Goal: Complete application form

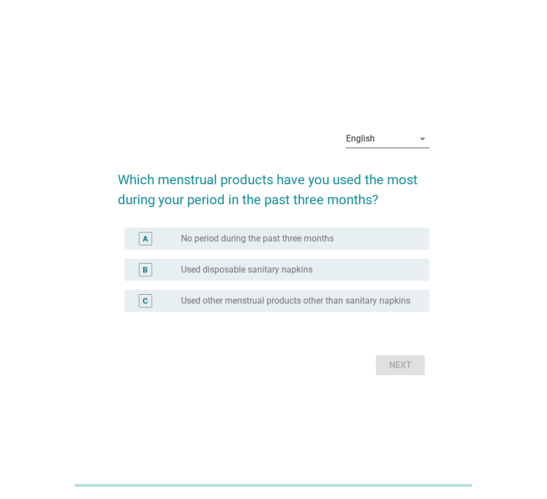
click at [370, 140] on div "English" at bounding box center [380, 139] width 68 height 18
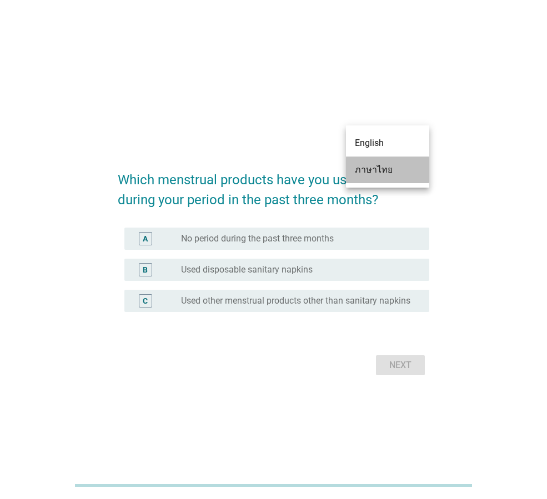
click at [372, 173] on div "ภาษาไทย" at bounding box center [387, 169] width 65 height 13
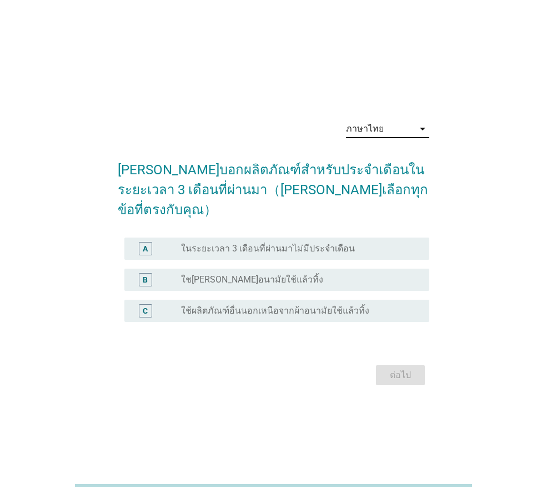
click at [224, 274] on label "ใช[PERSON_NAME]อนามัยใช้แล้วทิ้ง" at bounding box center [252, 279] width 142 height 11
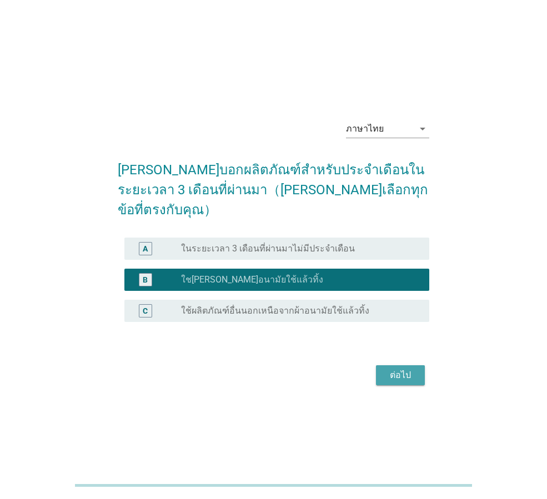
click at [392, 368] on div "ต่อไป" at bounding box center [400, 374] width 31 height 13
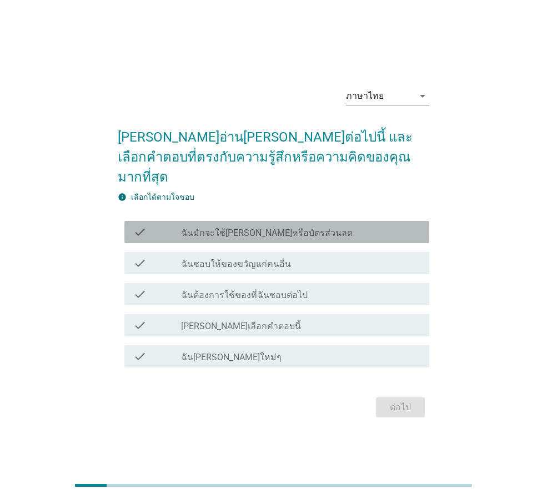
click at [217, 228] on label "ฉันมักจะใช้[PERSON_NAME]หรือบัตรส่วนลด" at bounding box center [266, 233] width 171 height 11
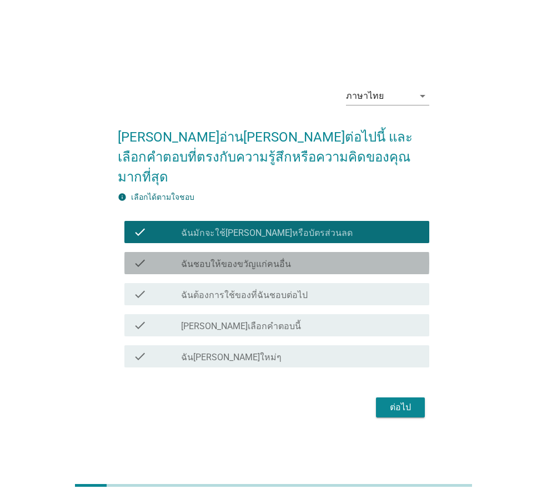
click at [204, 259] on label "ฉันชอบให้ของขวัญแก่คนอื่น" at bounding box center [236, 264] width 110 height 11
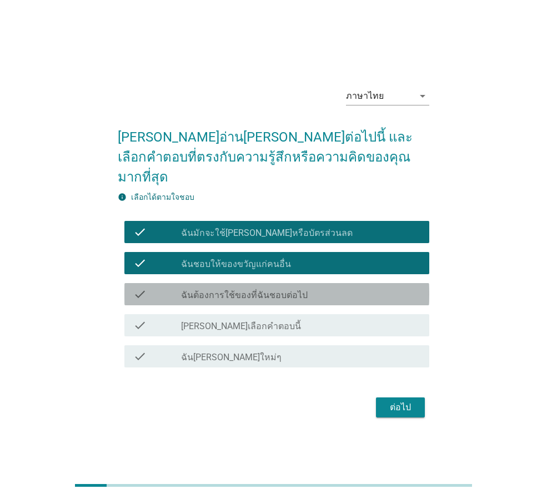
click at [185, 290] on label "ฉันต้องการใช้ของที่ฉันชอบต่อไป" at bounding box center [244, 295] width 127 height 11
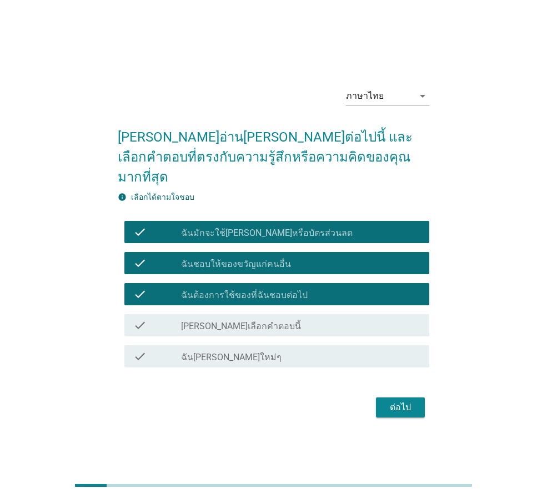
click at [173, 350] on div "check" at bounding box center [157, 356] width 48 height 13
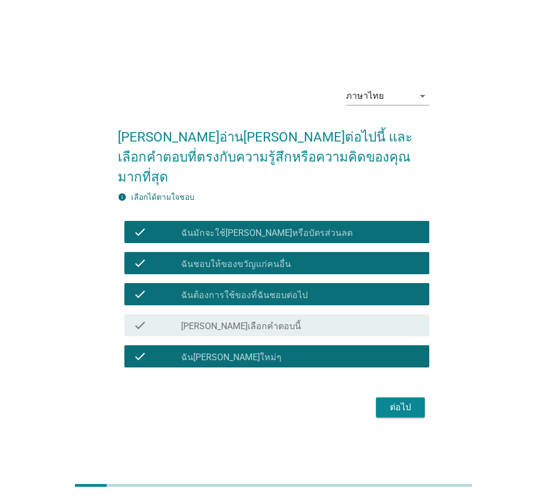
click at [382, 397] on button "ต่อไป" at bounding box center [400, 407] width 49 height 20
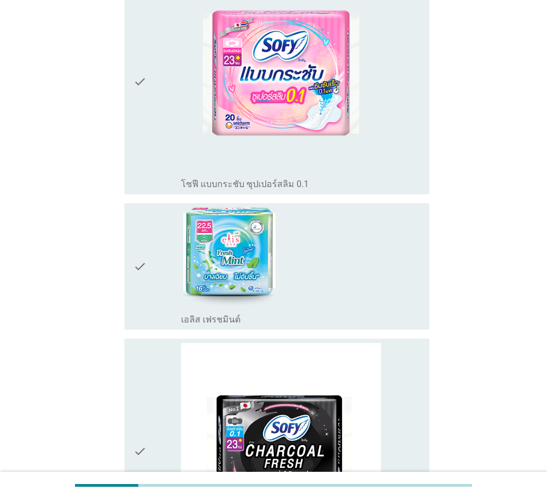
scroll to position [1443, 0]
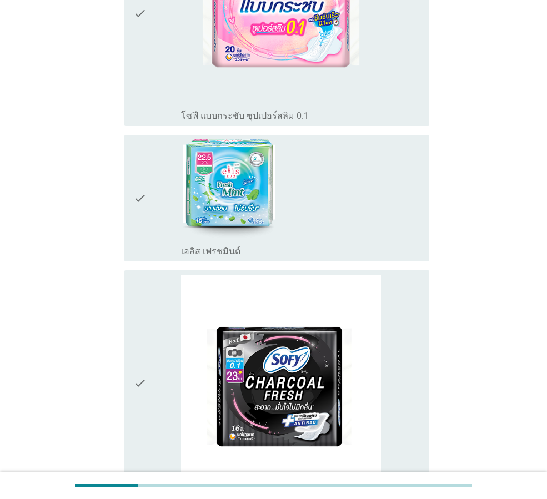
click at [161, 164] on div "check" at bounding box center [157, 198] width 48 height 118
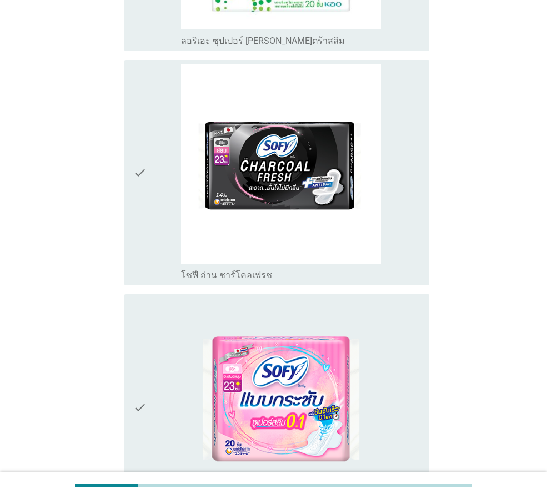
scroll to position [1047, 0]
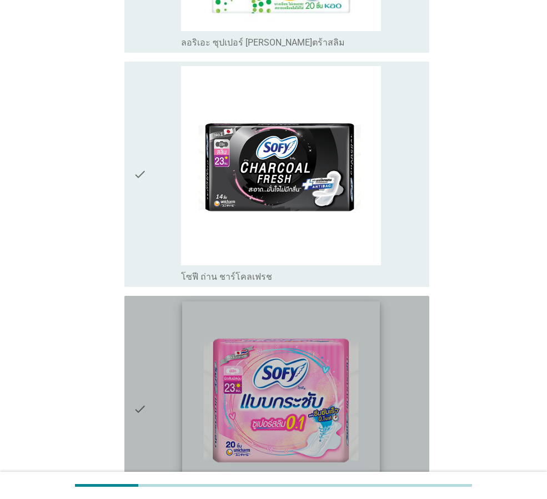
click at [213, 338] on img at bounding box center [281, 400] width 198 height 198
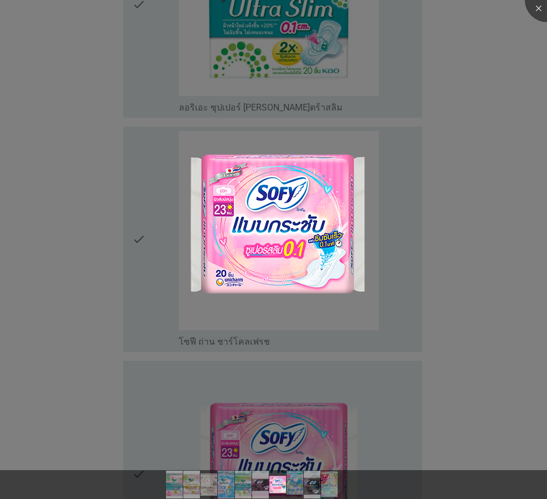
scroll to position [881, 0]
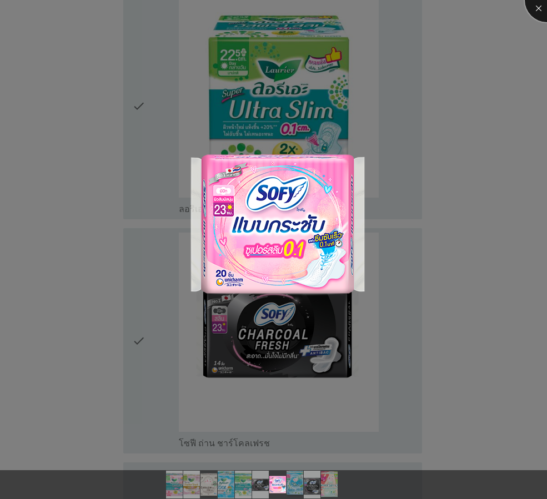
click at [537, 7] on div at bounding box center [546, 0] width 44 height 44
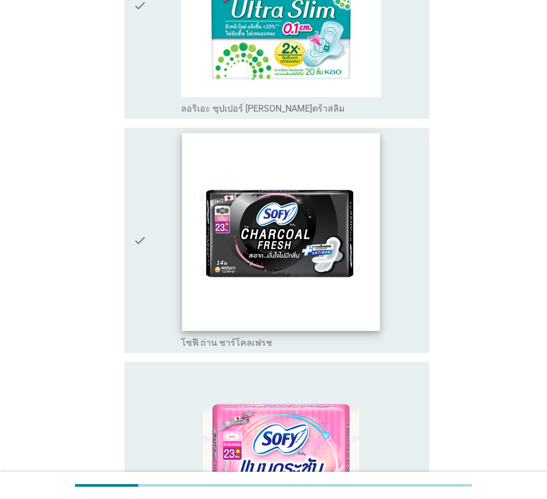
scroll to position [1103, 0]
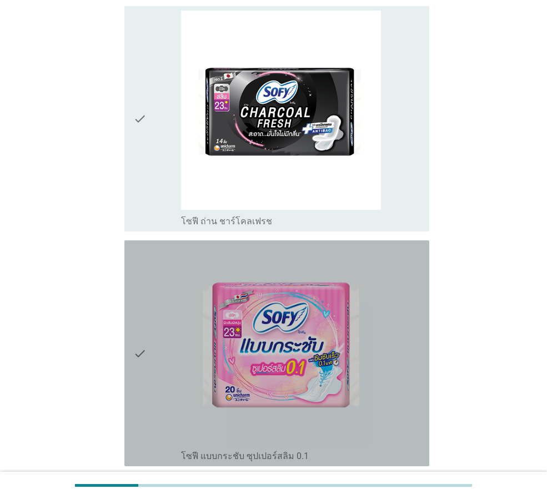
click at [154, 344] on div "check" at bounding box center [157, 353] width 48 height 217
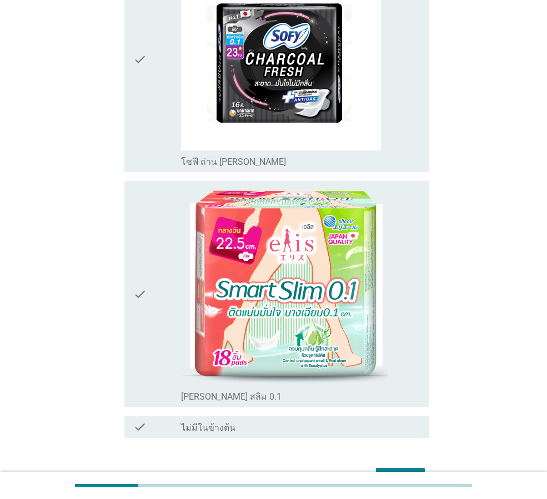
scroll to position [1824, 0]
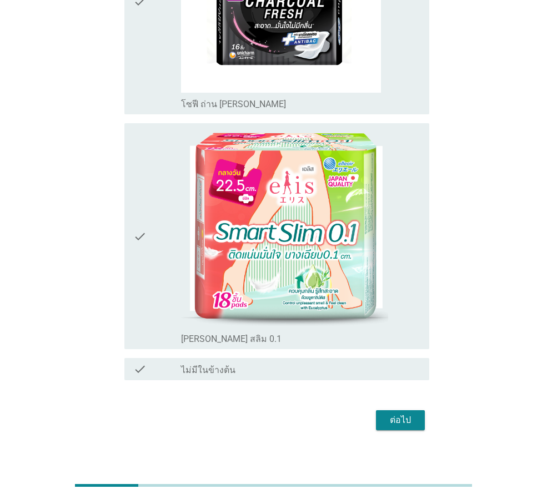
click at [394, 413] on div "ต่อไป" at bounding box center [400, 419] width 31 height 13
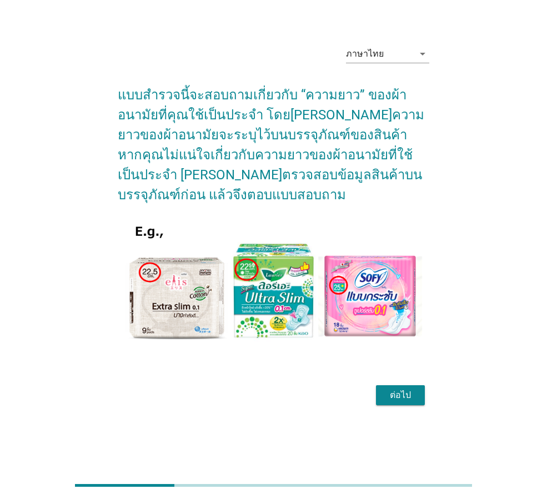
scroll to position [0, 0]
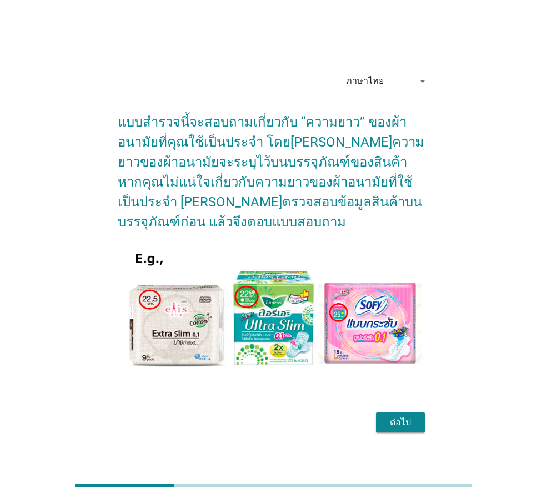
click at [404, 422] on div "ต่อไป" at bounding box center [400, 422] width 31 height 13
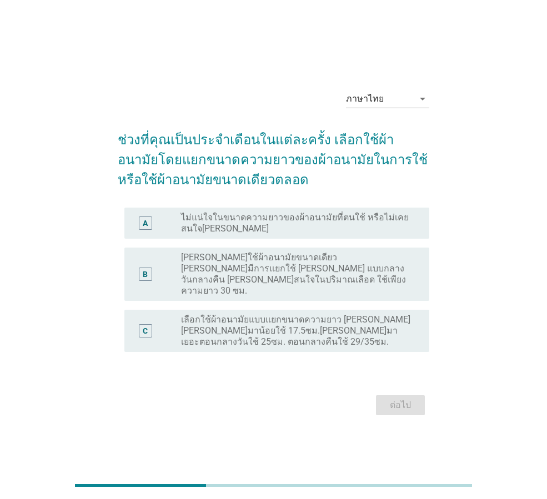
click at [238, 334] on label "เลือกใช้ผ้าอนามัยแบบแยกขนาดความยาว [PERSON_NAME] [PERSON_NAME]มาน้อยใช้ 17.5ซม.…" at bounding box center [296, 330] width 230 height 33
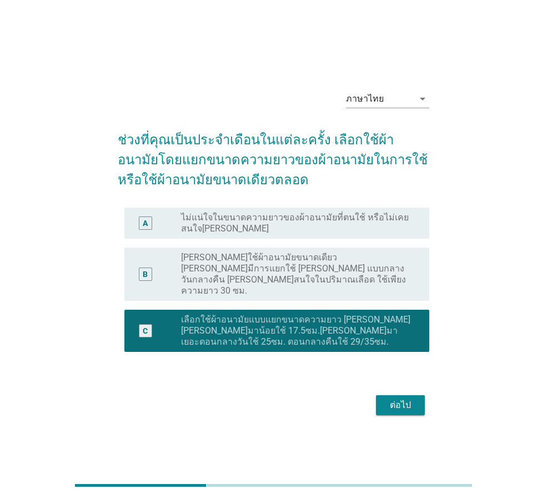
click at [398, 398] on div "ต่อไป" at bounding box center [400, 404] width 31 height 13
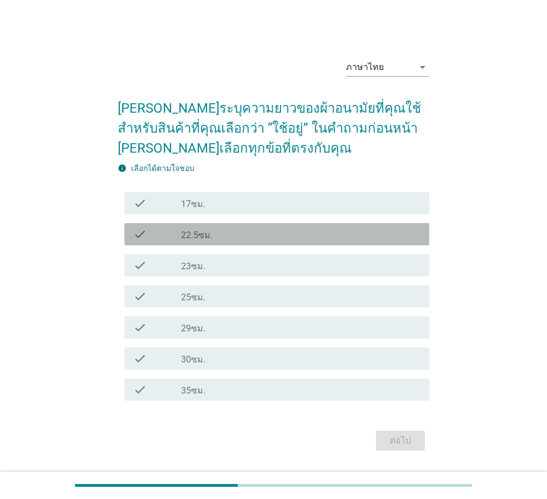
click at [206, 239] on label "22.5ซม." at bounding box center [197, 235] width 32 height 11
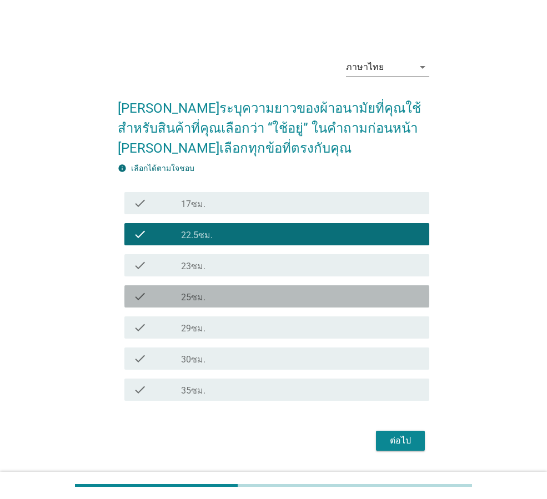
click at [200, 295] on label "25ซม." at bounding box center [193, 297] width 24 height 11
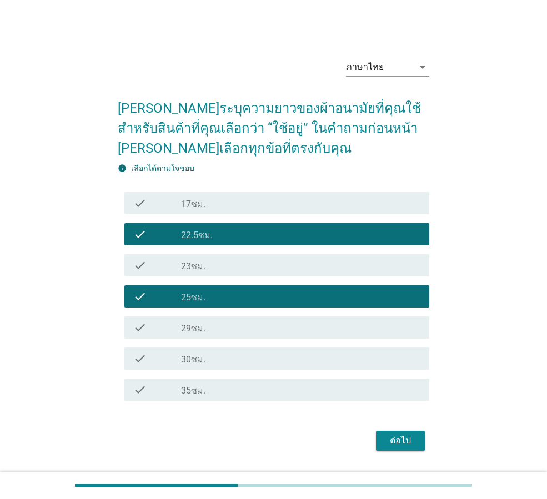
click at [400, 446] on div "ต่อไป" at bounding box center [400, 440] width 31 height 13
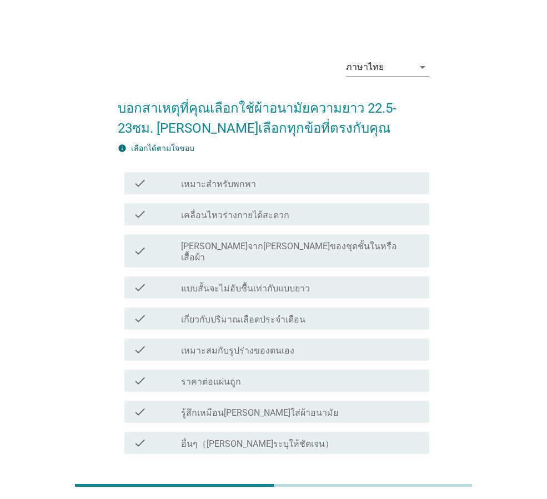
click at [198, 184] on label "เหมาะสำหรับพกพา" at bounding box center [218, 184] width 75 height 11
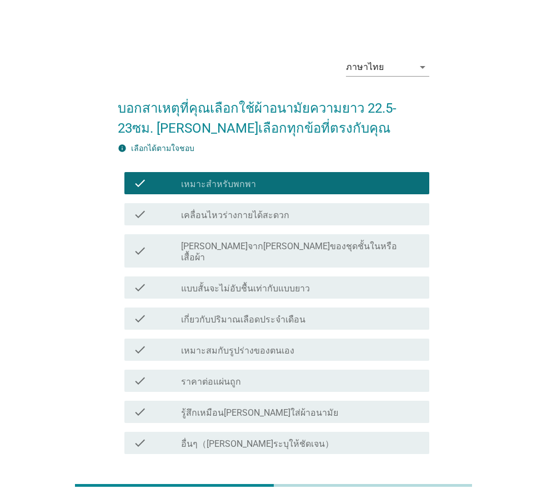
click at [205, 245] on label "[PERSON_NAME]จาก[PERSON_NAME]ของชุดชั้นในหรือเสื้อผ้า" at bounding box center [300, 252] width 239 height 22
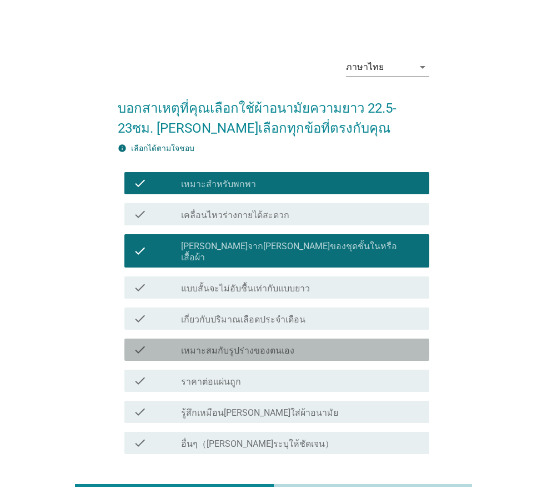
click at [222, 345] on label "เหมาะสมกับรูปร่างของตนเอง" at bounding box center [237, 350] width 113 height 11
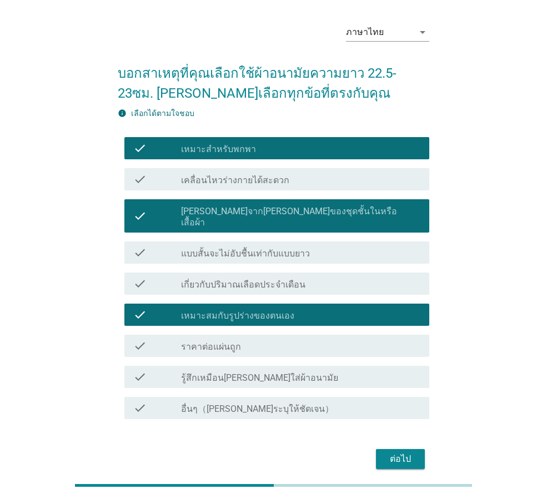
scroll to position [73, 0]
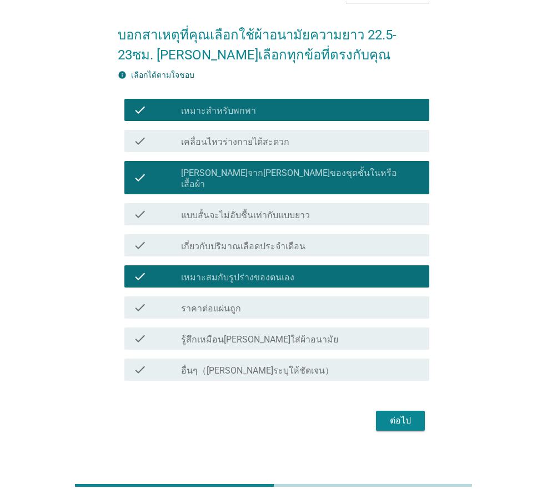
click at [387, 414] on div "ต่อไป" at bounding box center [400, 420] width 31 height 13
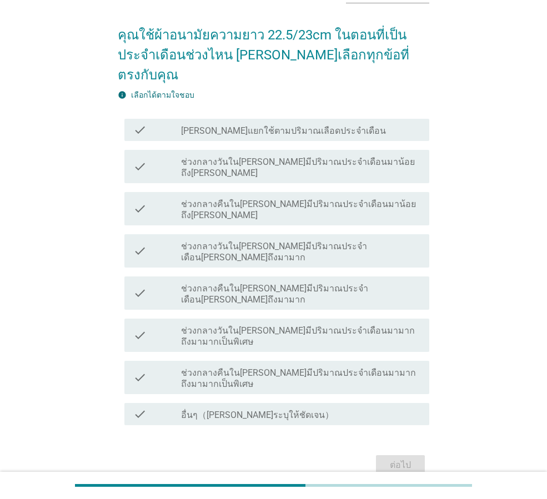
scroll to position [0, 0]
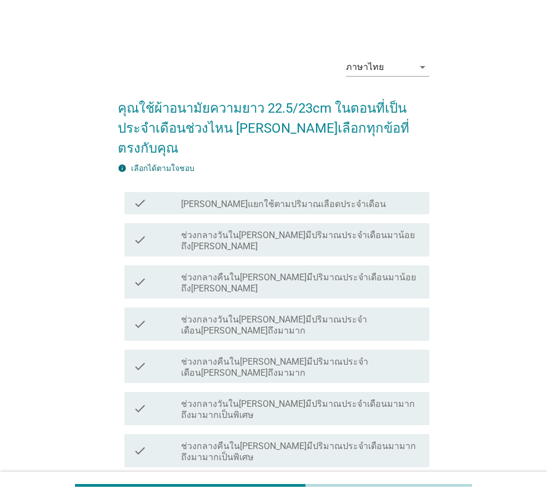
click at [281, 230] on label "ช่วงกลางวันใน[PERSON_NAME]มีปริมาณประจำเดือนมาน้อยถึง[PERSON_NAME]" at bounding box center [300, 241] width 239 height 22
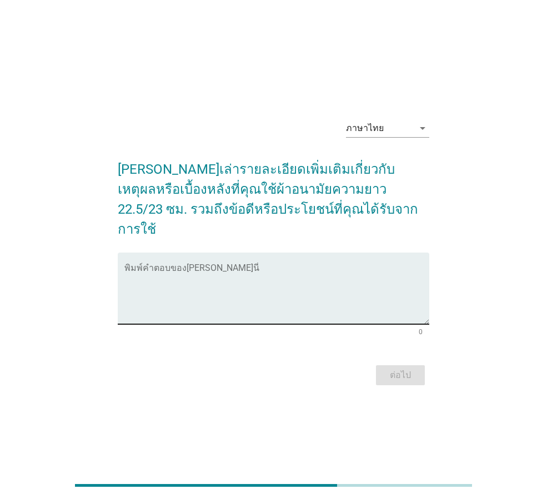
click at [190, 281] on textarea "พิมพ์คำตอบของคุณ ที่นี่" at bounding box center [276, 295] width 305 height 58
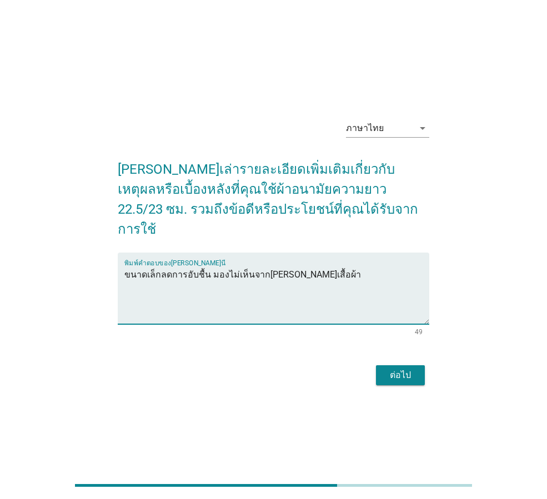
type textarea "ขนาดเล็กลดการอับชื้น มองไม่เห็นจาก[PERSON_NAME]เสื้อผ้า"
click at [396, 368] on div "ต่อไป" at bounding box center [400, 374] width 31 height 13
